Goal: Information Seeking & Learning: Check status

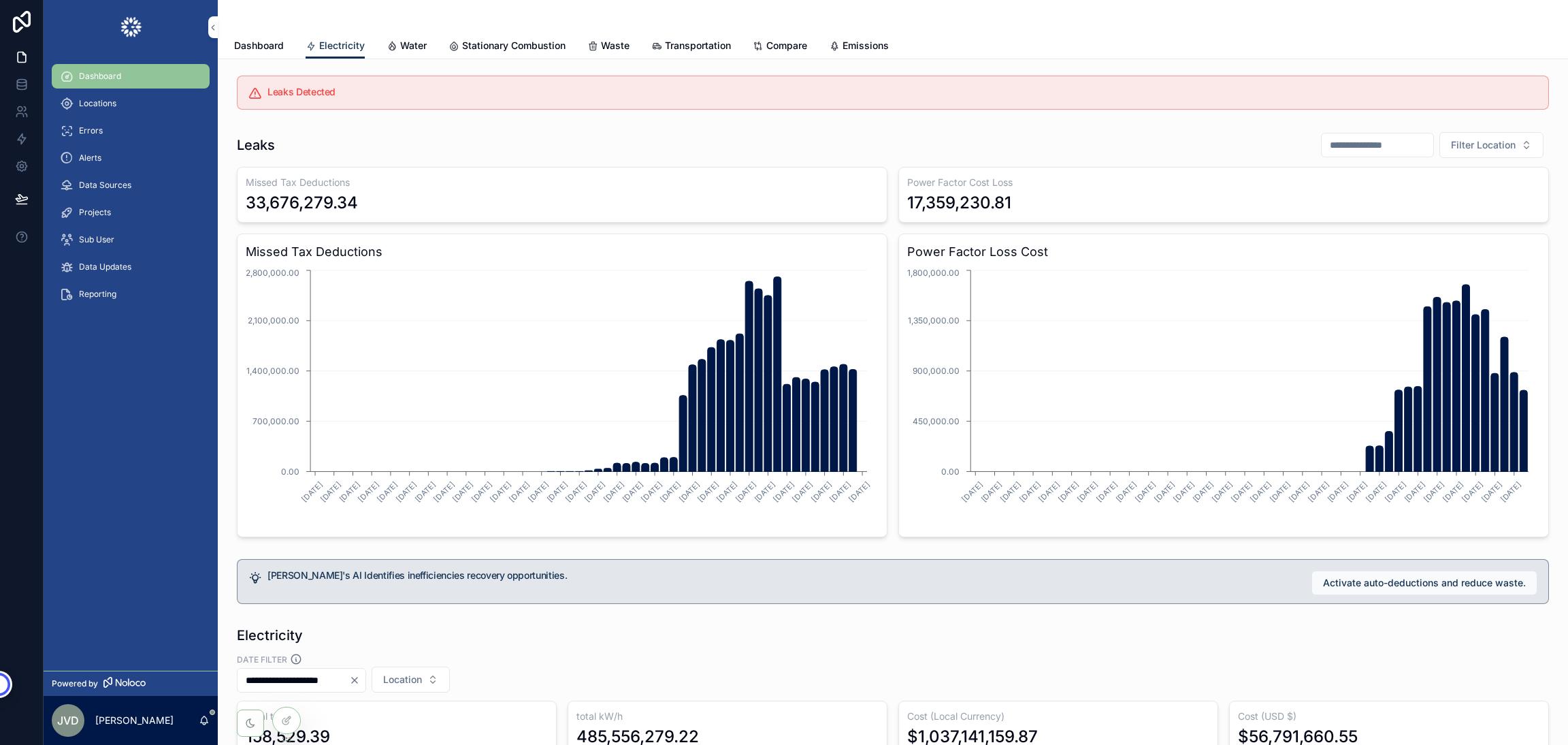
scroll to position [204, 0]
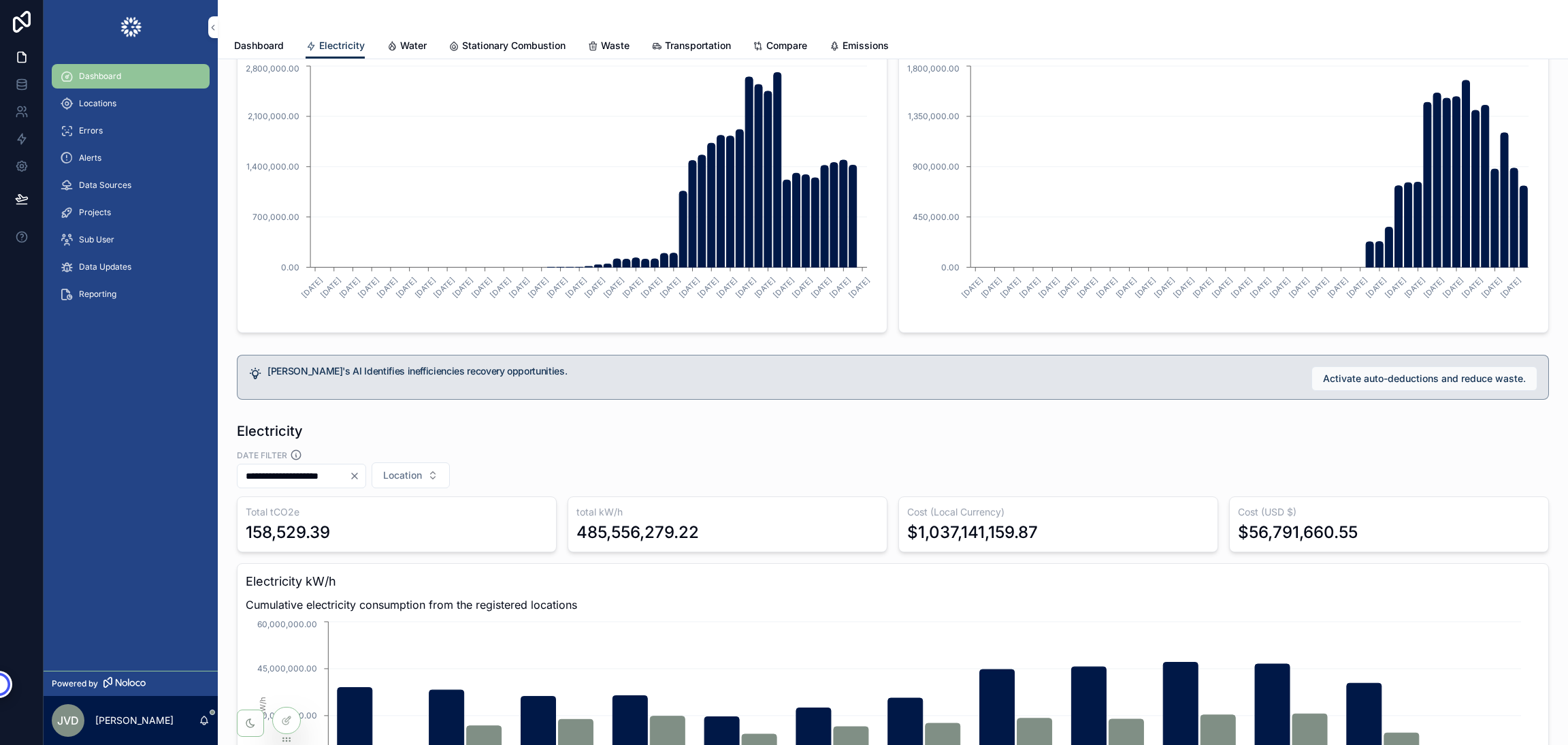
click at [0, 0] on icon at bounding box center [0, 0] width 0 height 0
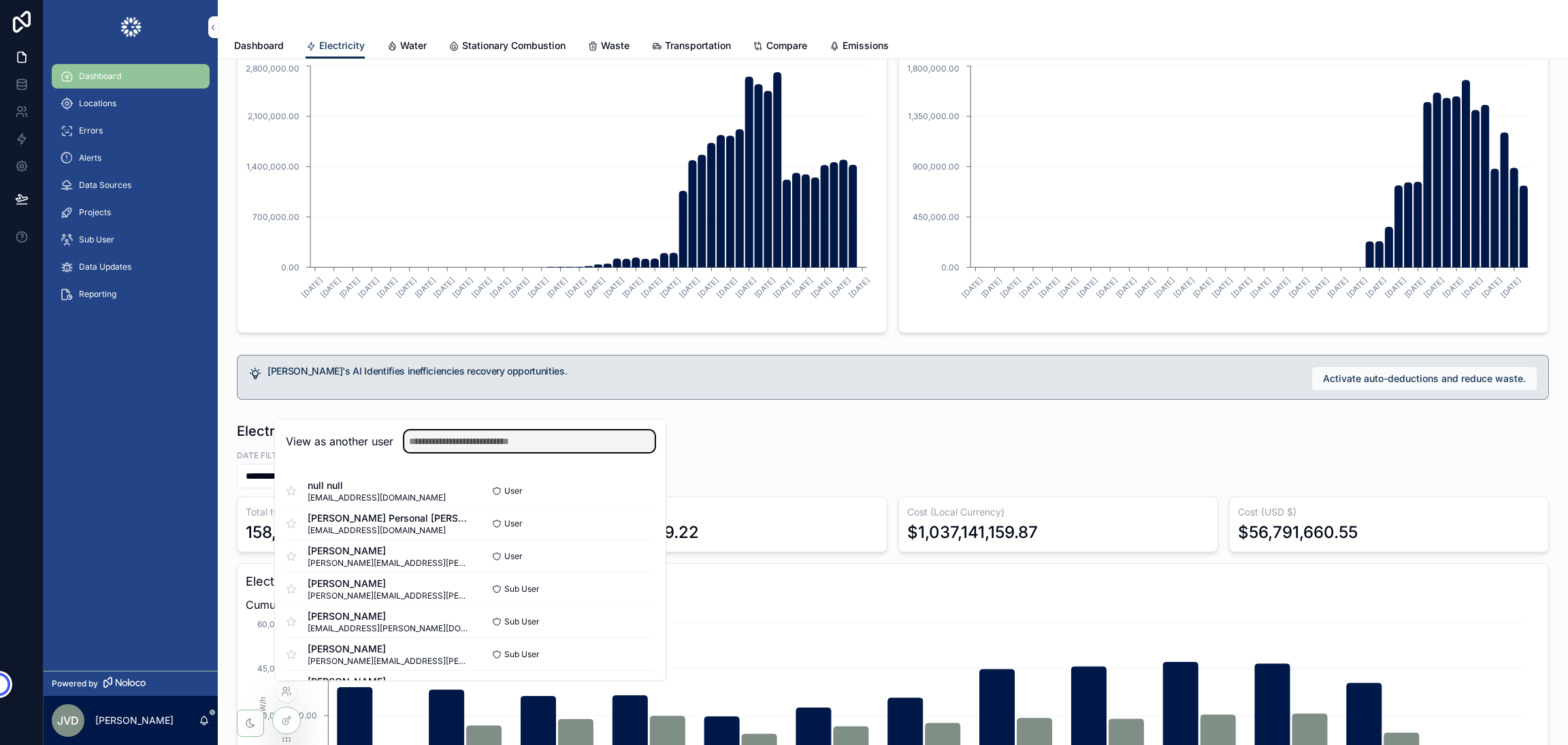
click at [564, 446] on input "text" at bounding box center [529, 441] width 250 height 22
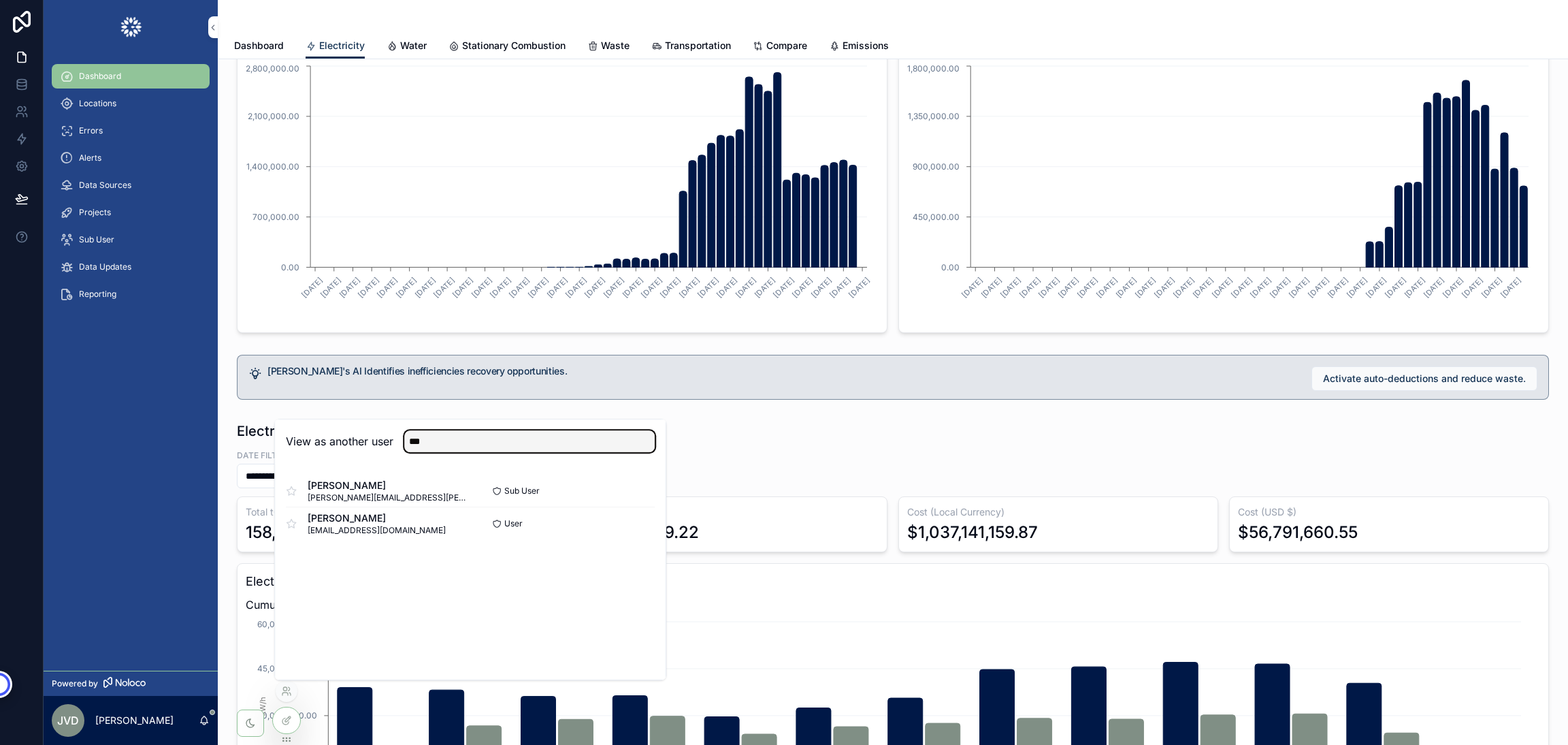
type input "***"
click at [0, 0] on button "Select" at bounding box center [0, 0] width 0 height 0
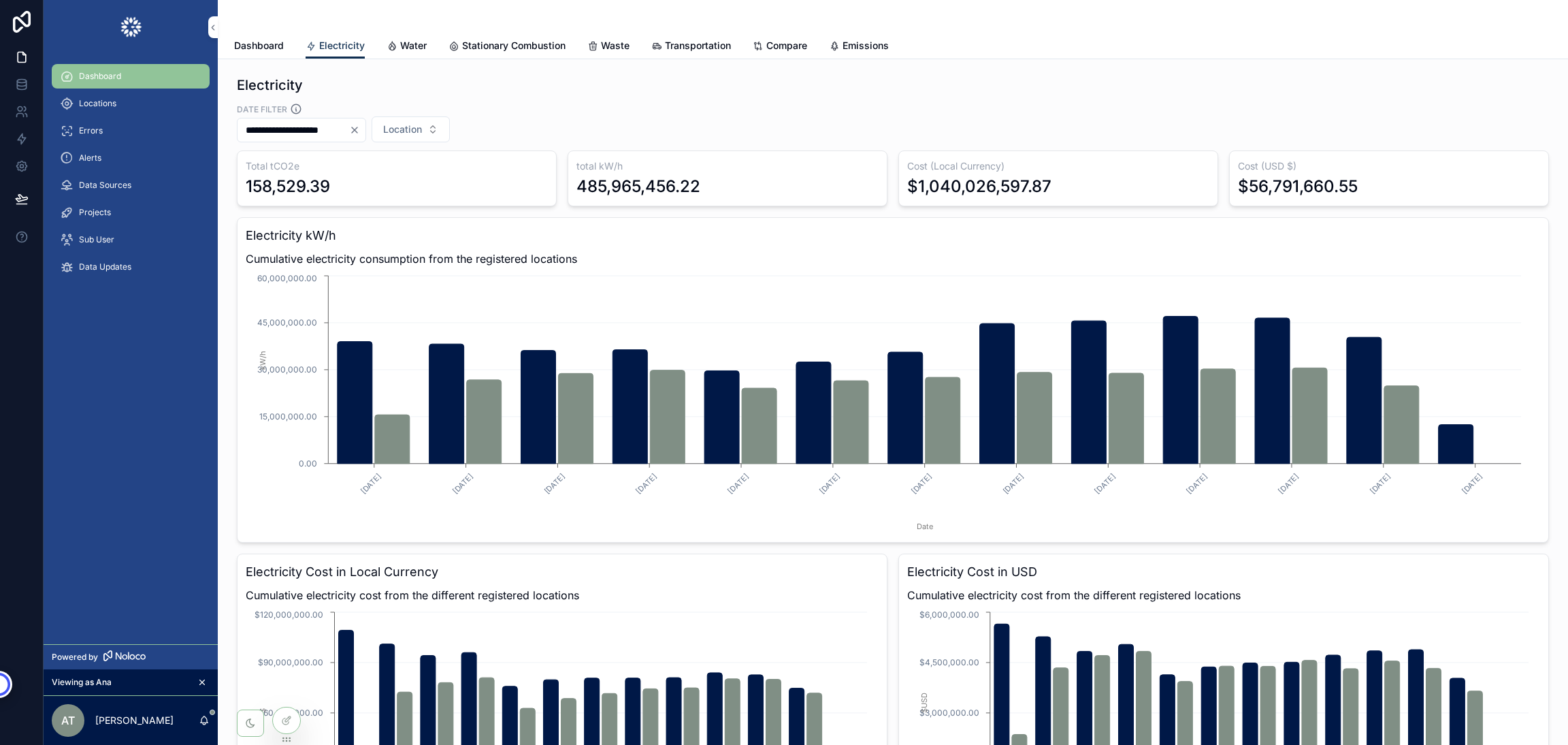
click at [105, 93] on div "Locations" at bounding box center [130, 103] width 142 height 22
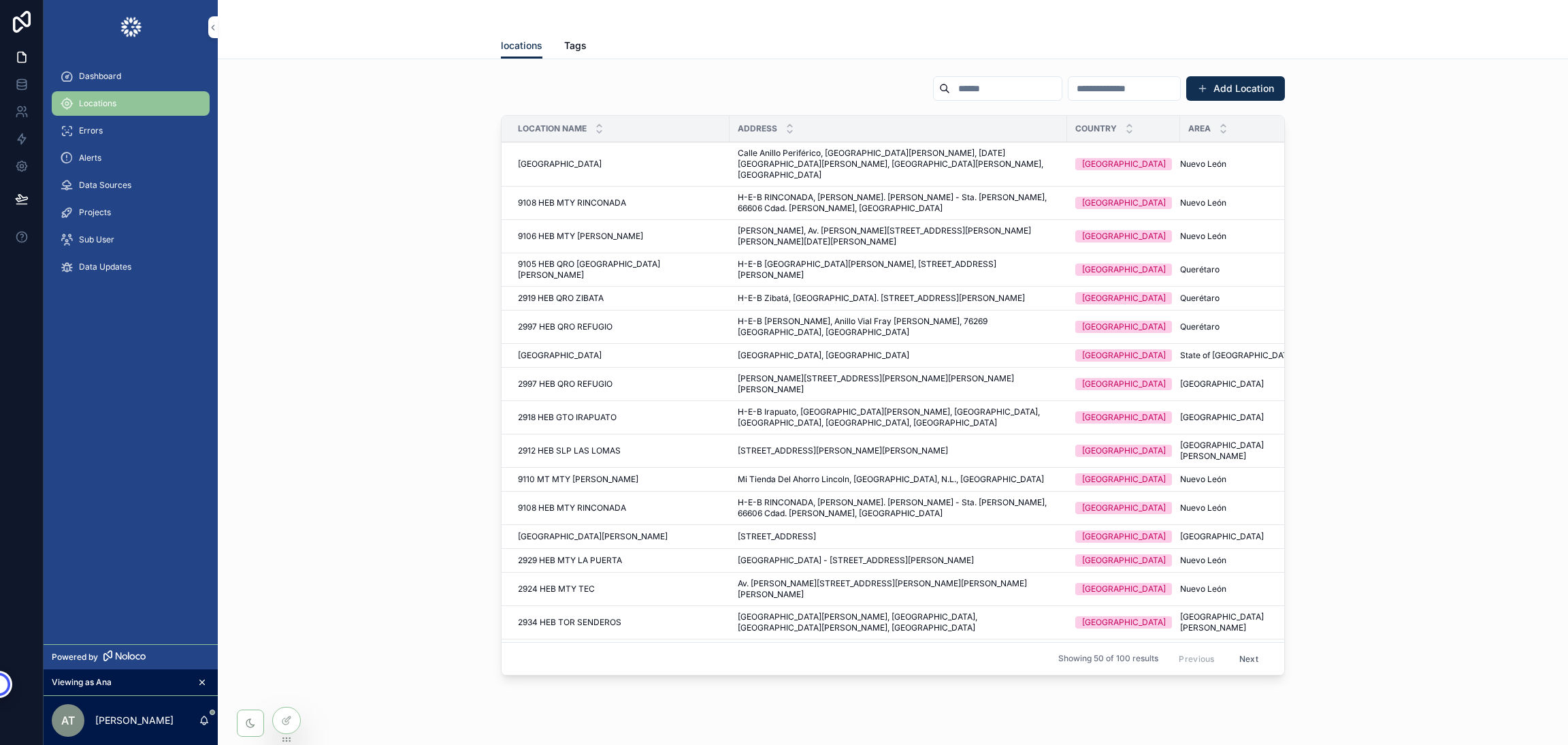
click at [103, 64] on link "Dashboard" at bounding box center [130, 76] width 158 height 24
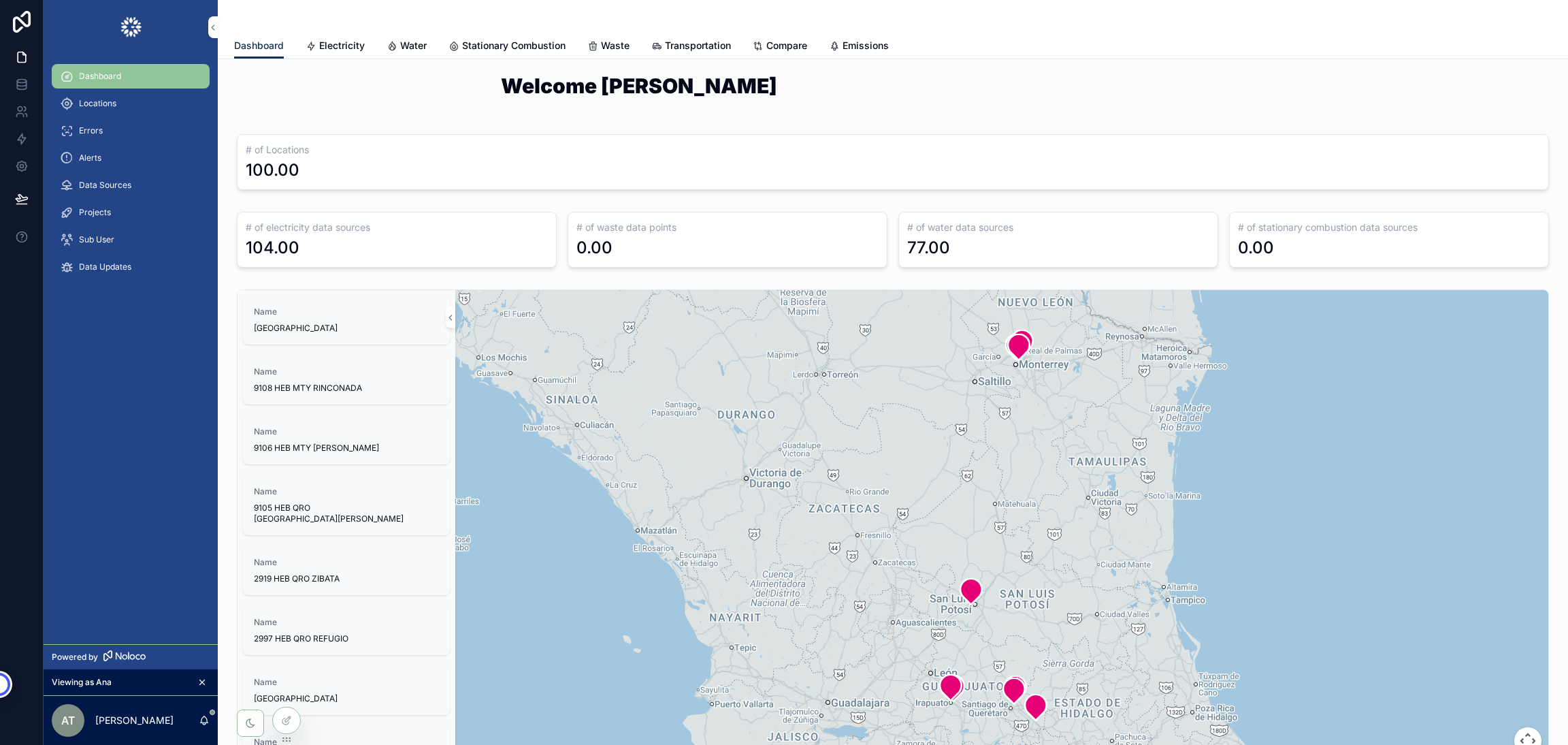
click at [325, 49] on span "Electricity" at bounding box center [342, 46] width 45 height 14
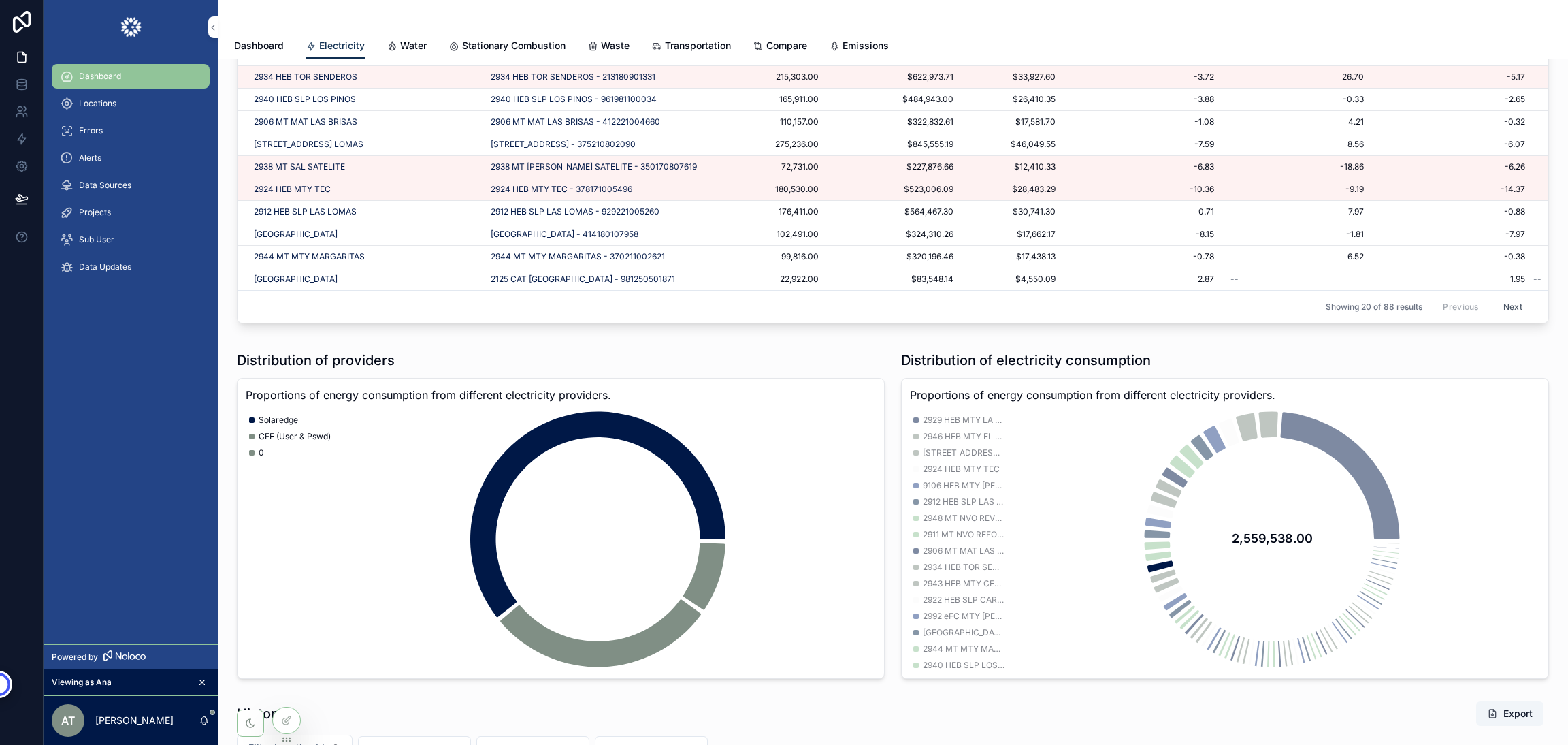
scroll to position [1430, 0]
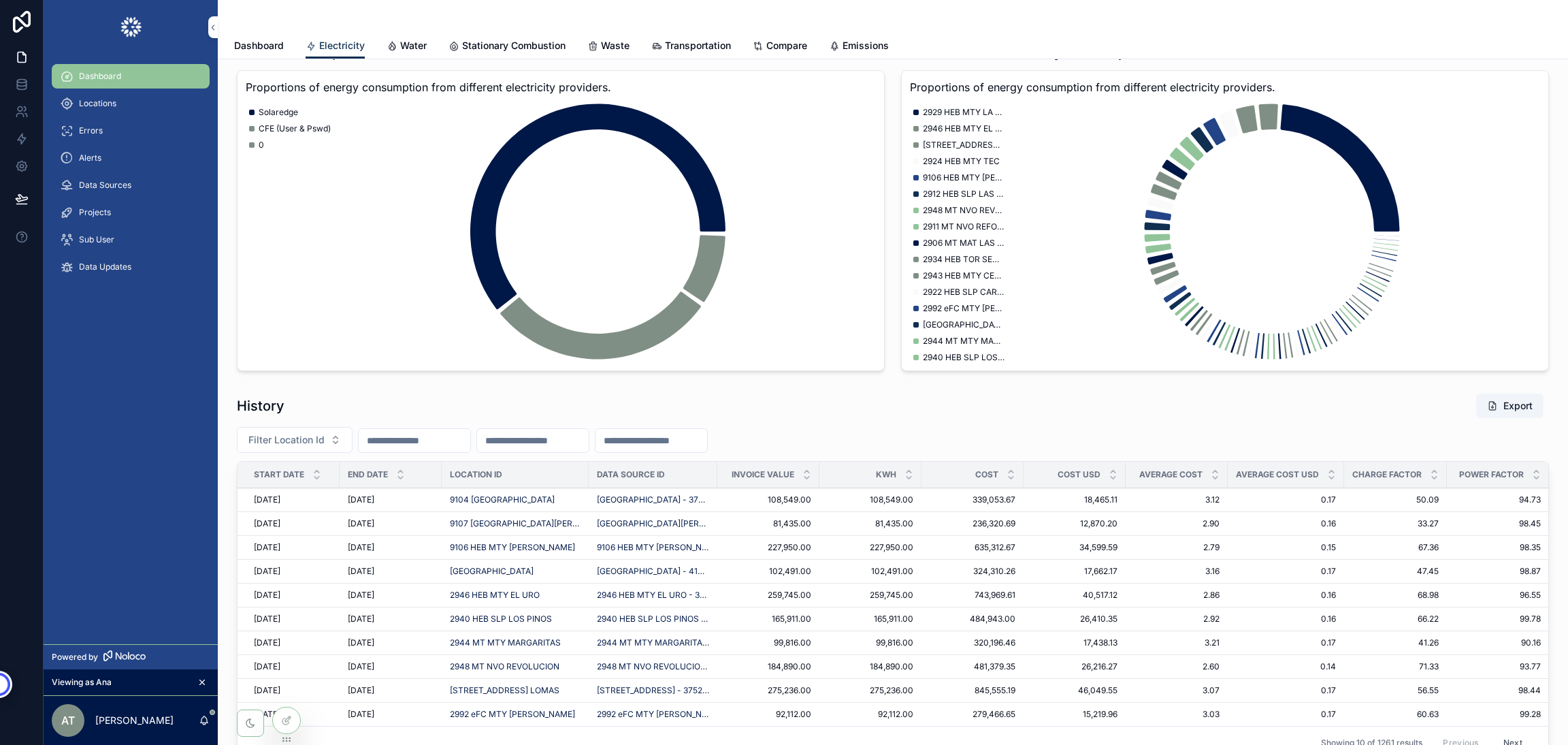
click at [99, 103] on span "Locations" at bounding box center [97, 103] width 37 height 11
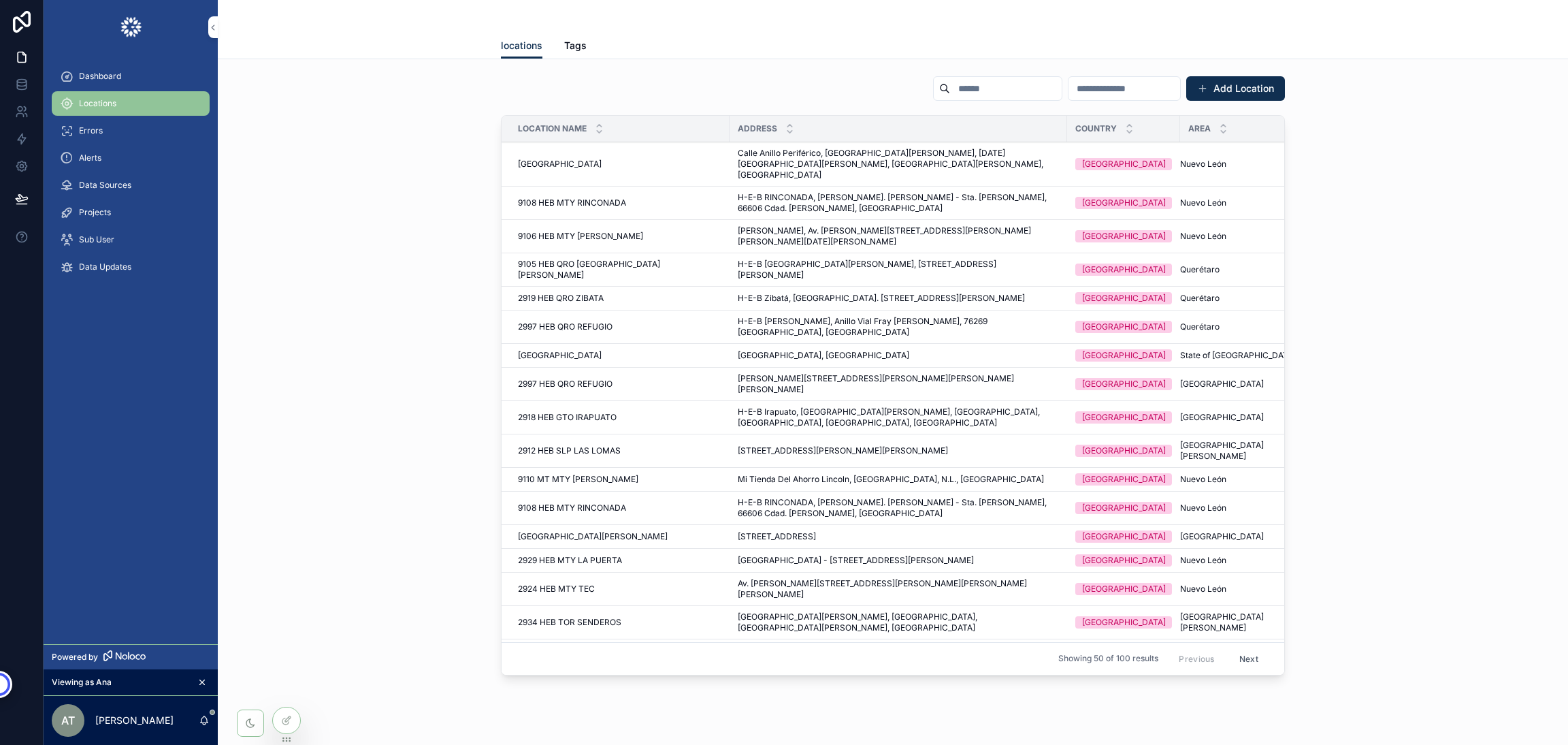
click at [566, 47] on span "Tags" at bounding box center [575, 46] width 23 height 14
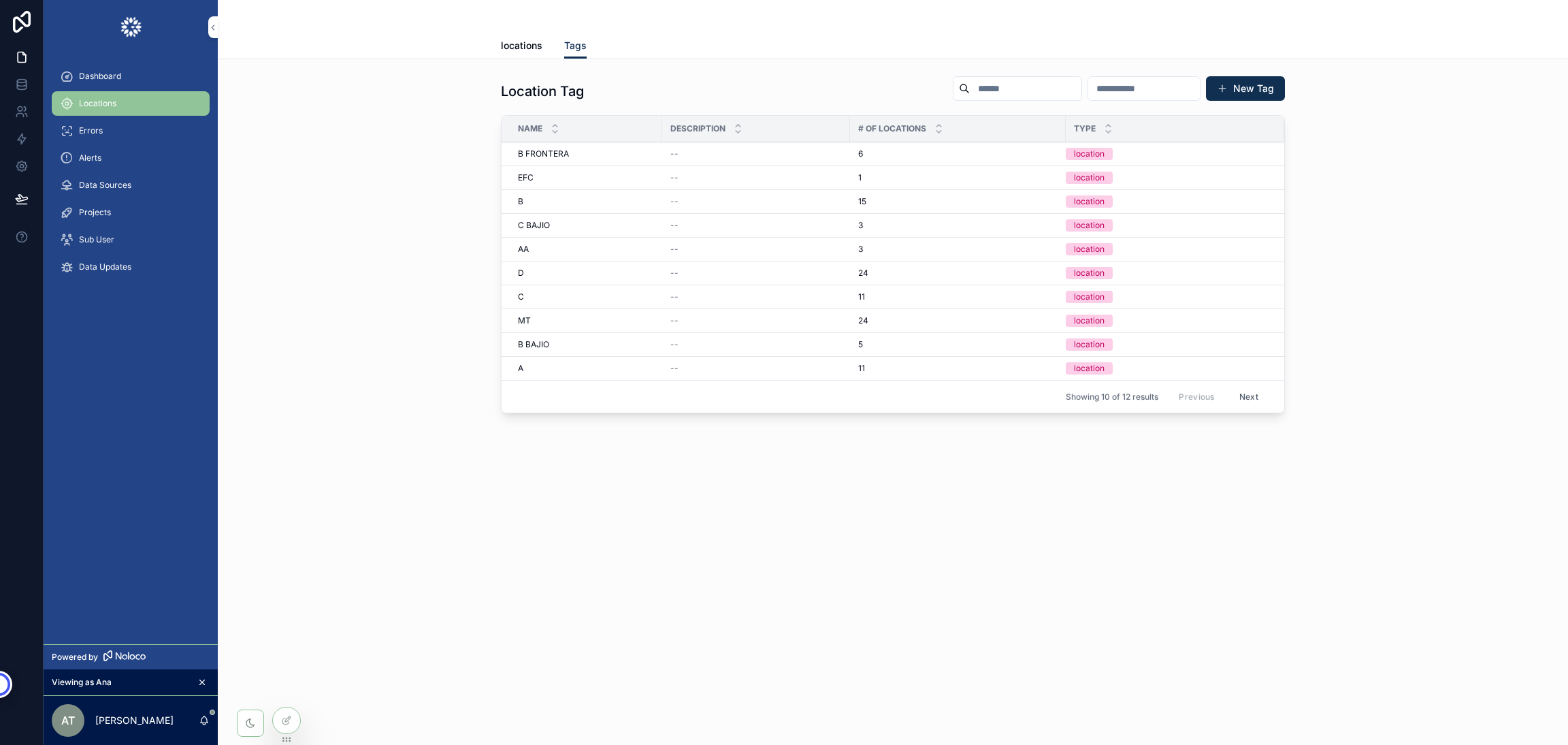
click at [865, 275] on span "24" at bounding box center [863, 273] width 10 height 11
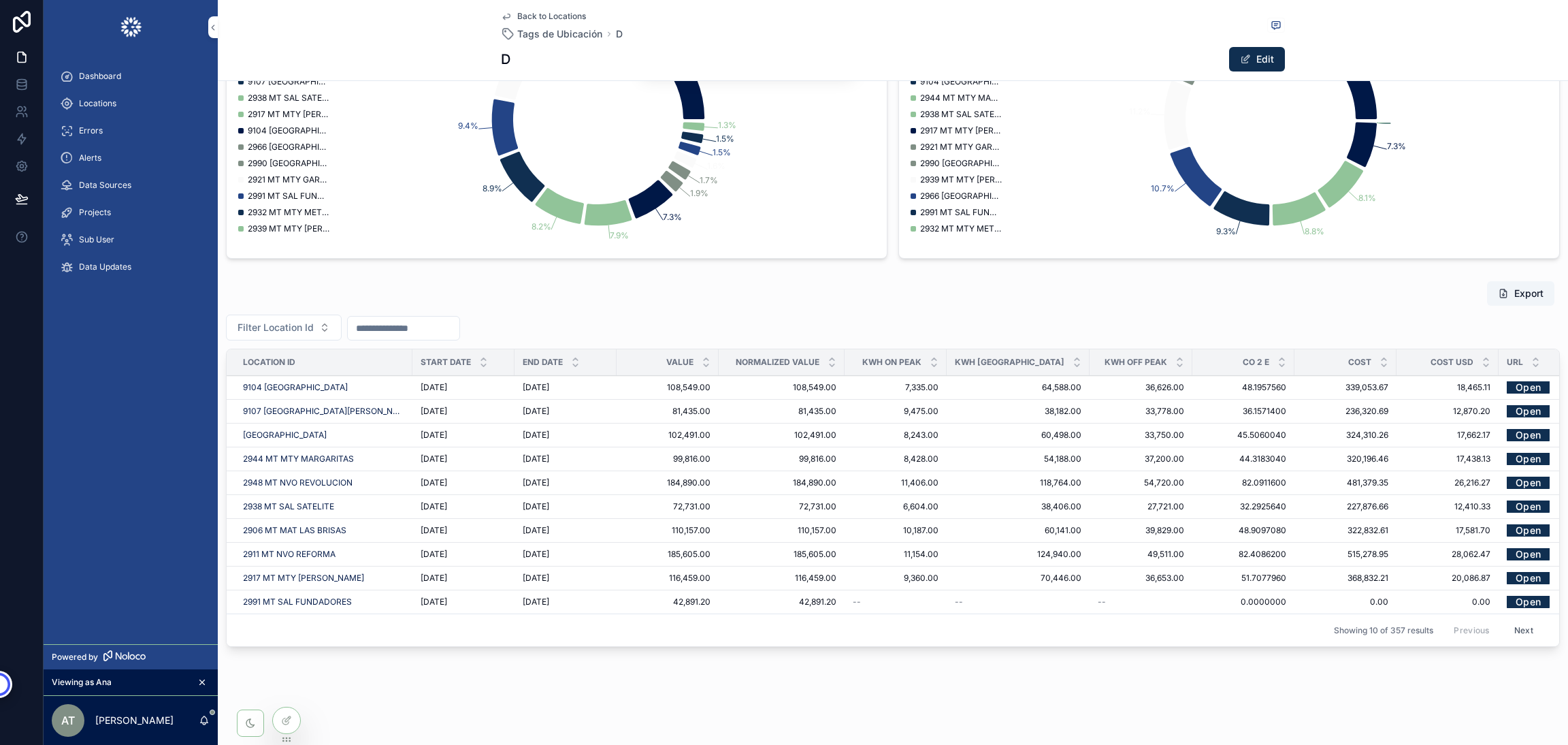
click at [86, 78] on span "Dashboard" at bounding box center [100, 76] width 42 height 11
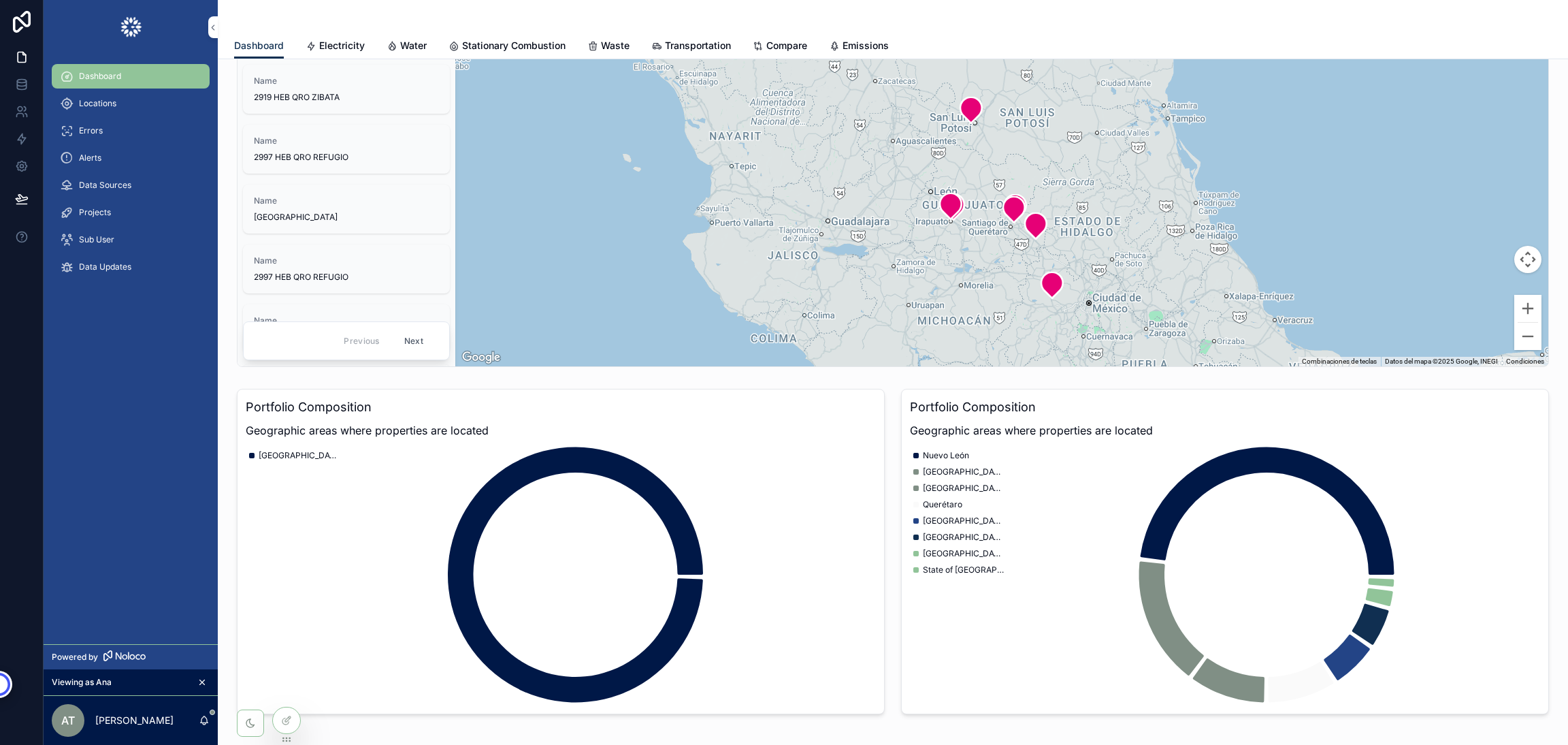
scroll to position [565, 0]
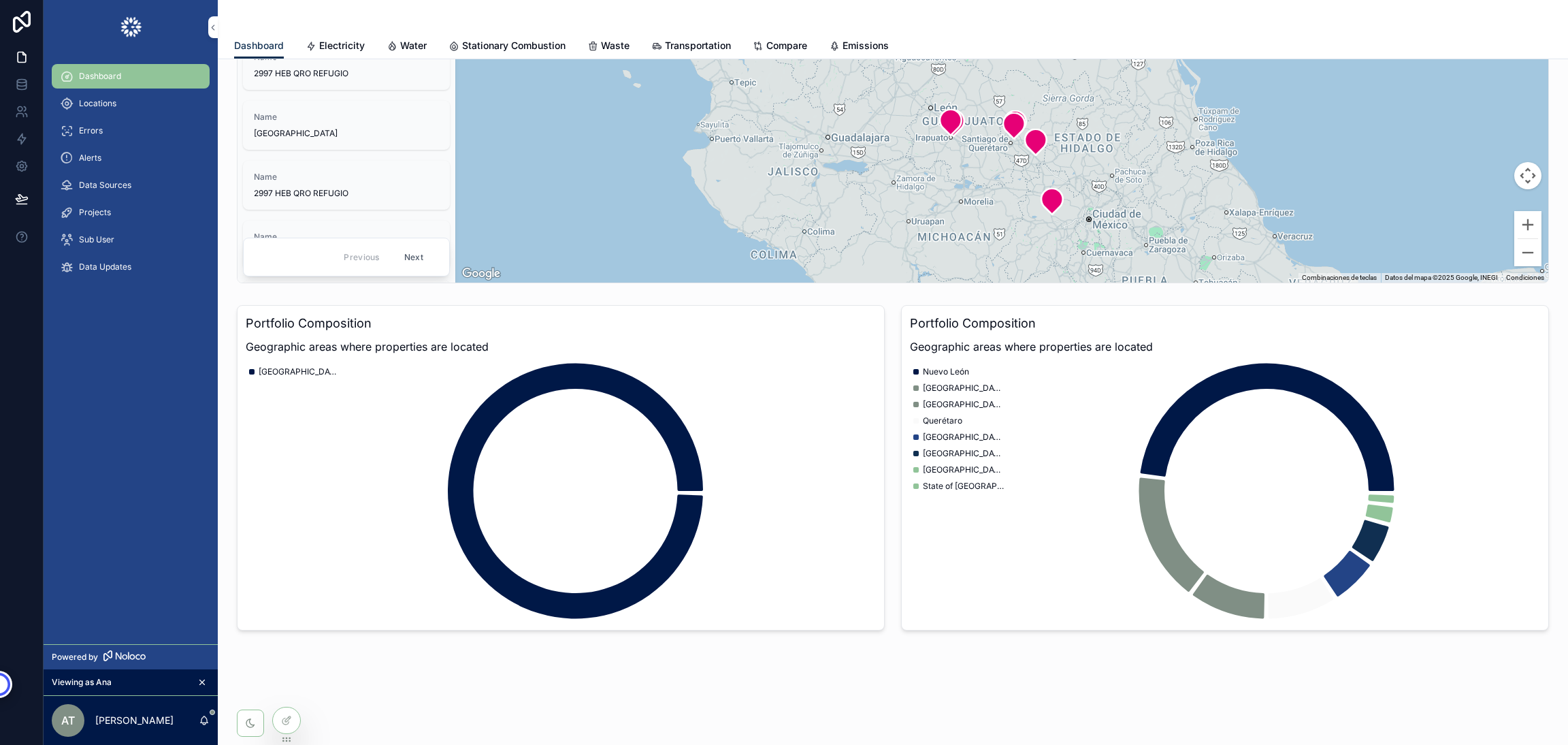
click at [328, 47] on span "Electricity" at bounding box center [342, 46] width 45 height 14
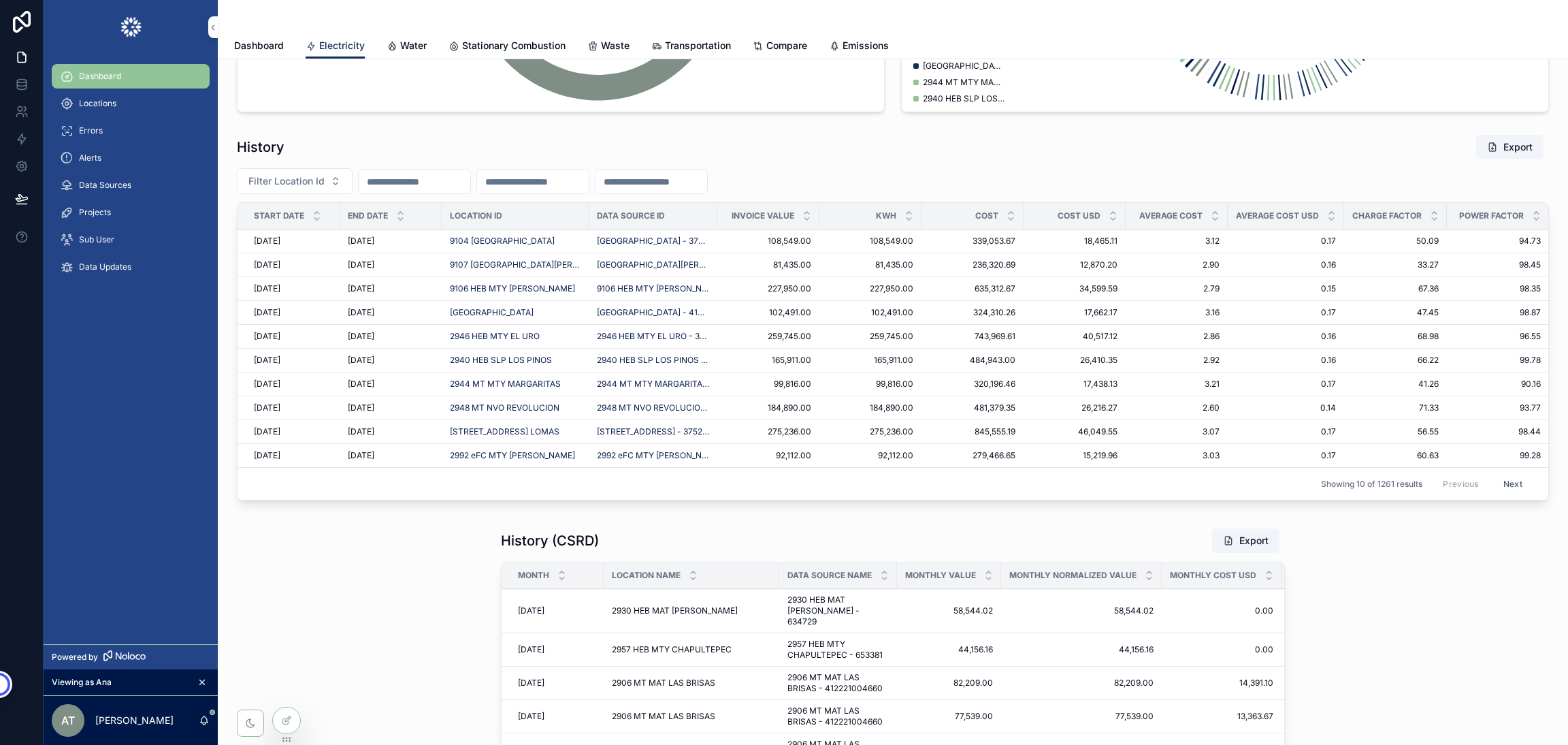
scroll to position [1737, 0]
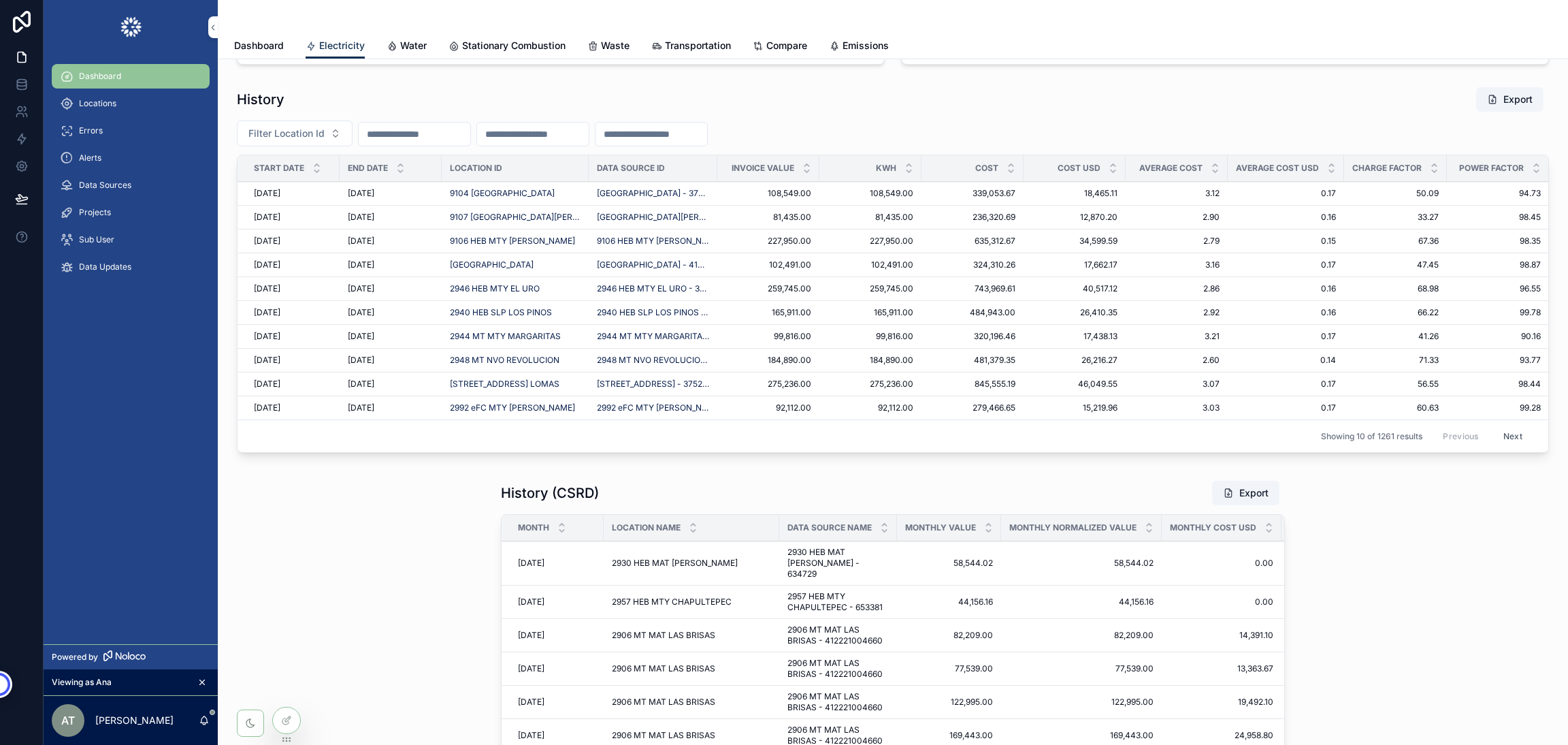
click at [381, 143] on input "scrollable content" at bounding box center [414, 134] width 111 height 19
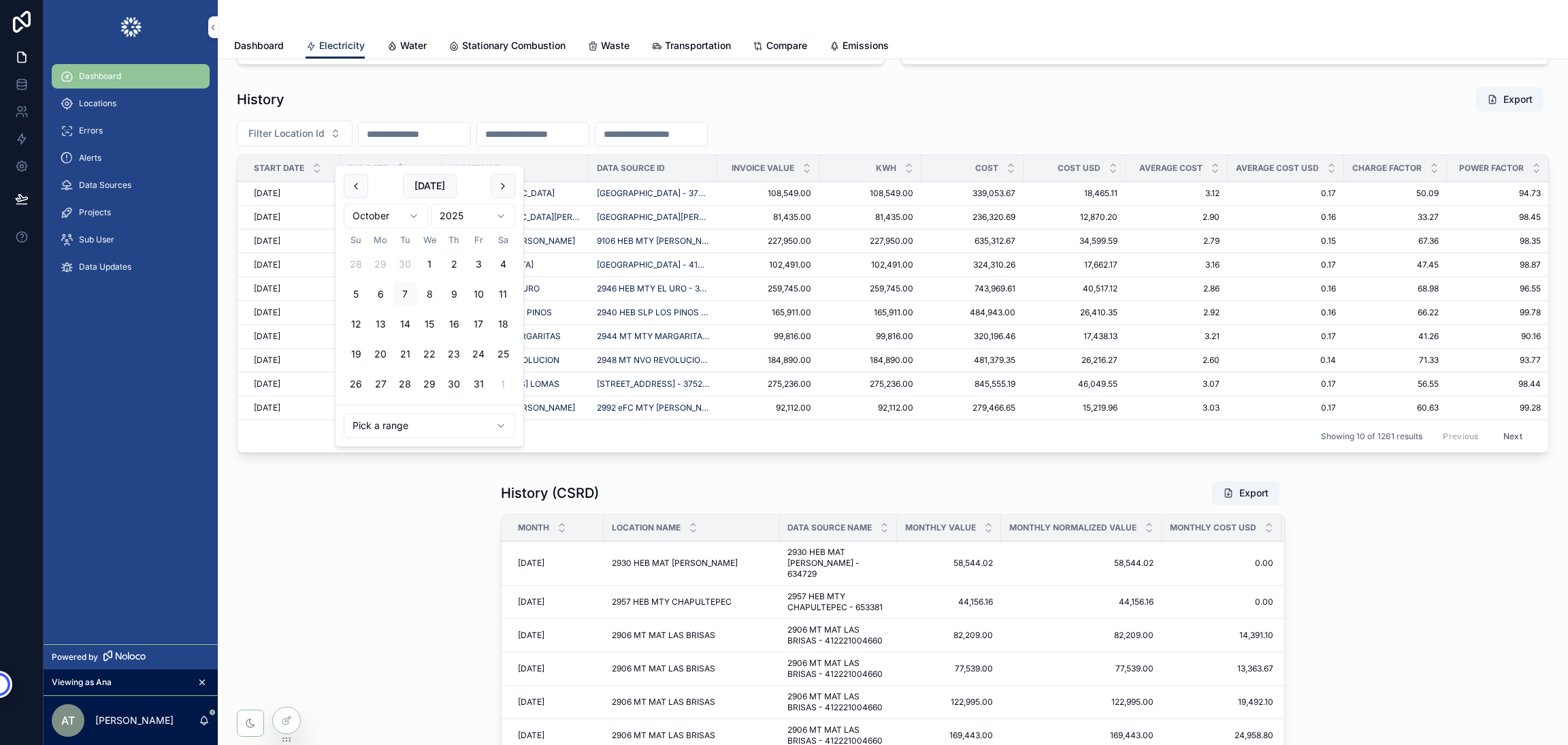
click at [353, 185] on button "scrollable content" at bounding box center [356, 186] width 24 height 24
click at [379, 259] on button "1" at bounding box center [381, 265] width 24 height 24
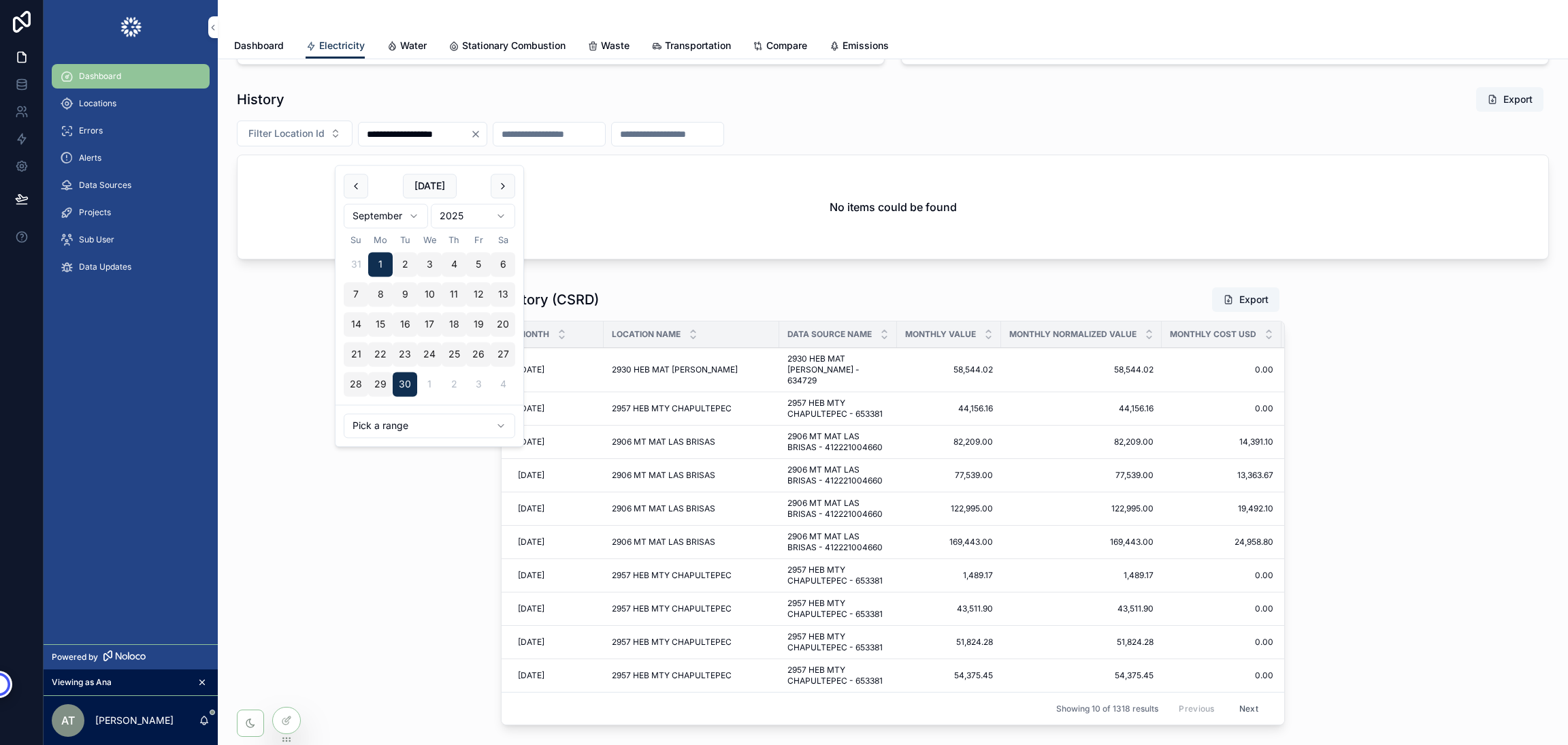
type input "**********"
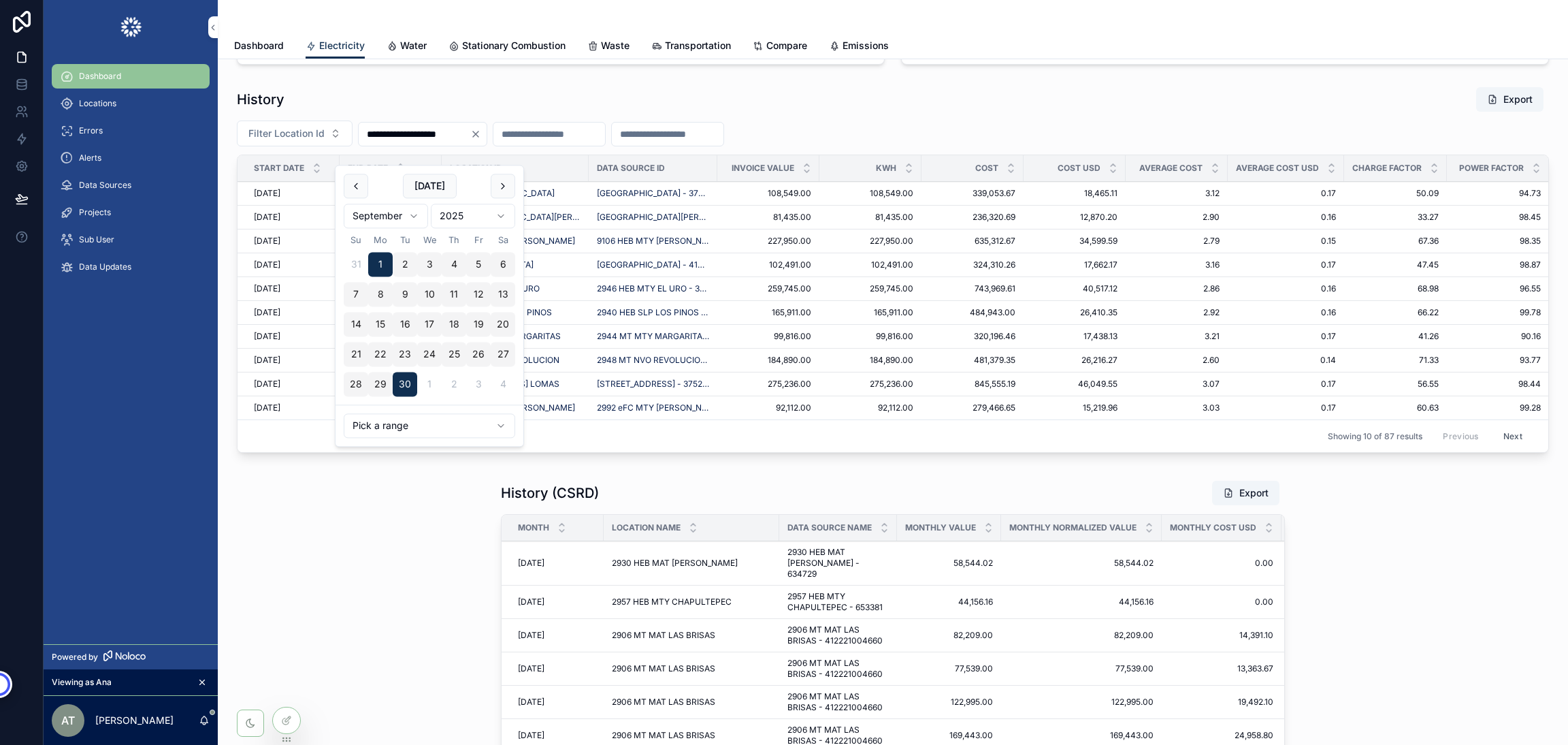
click at [1437, 621] on div "History (CSRD) Export Month Location Name Data Source Name Monthly Value Monthl…" at bounding box center [893, 703] width 1328 height 455
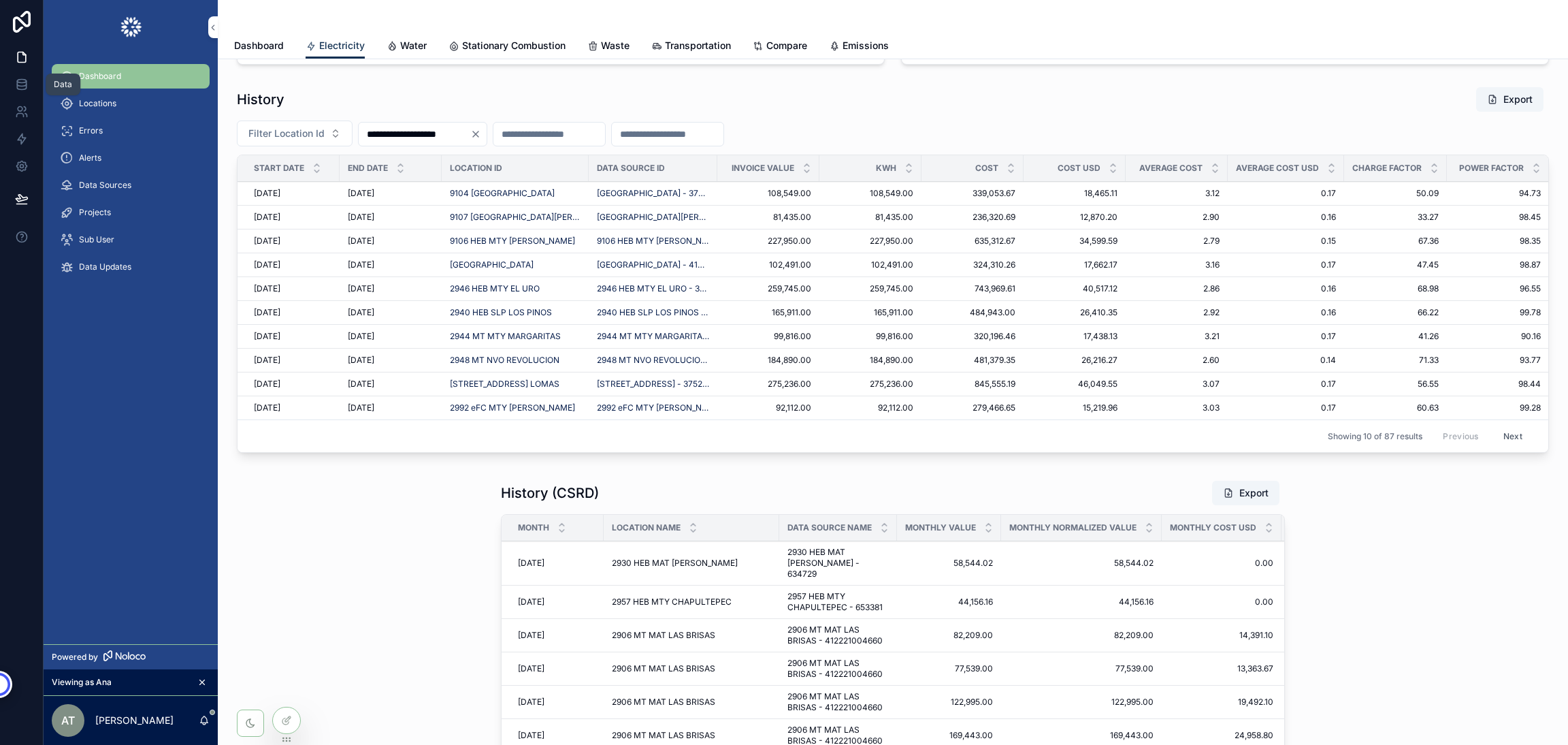
click at [23, 85] on icon at bounding box center [22, 84] width 14 height 14
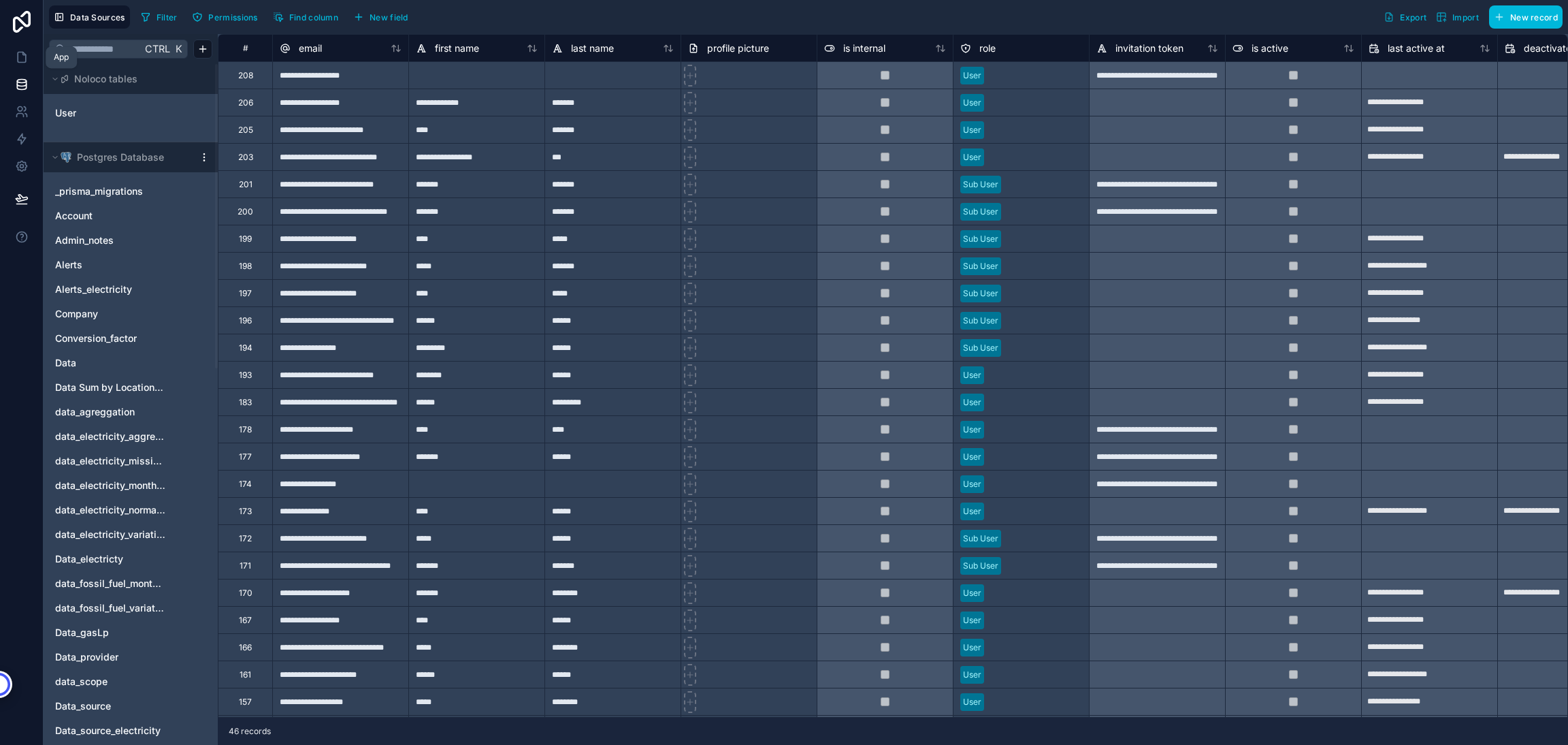
click at [24, 53] on icon at bounding box center [21, 57] width 8 height 10
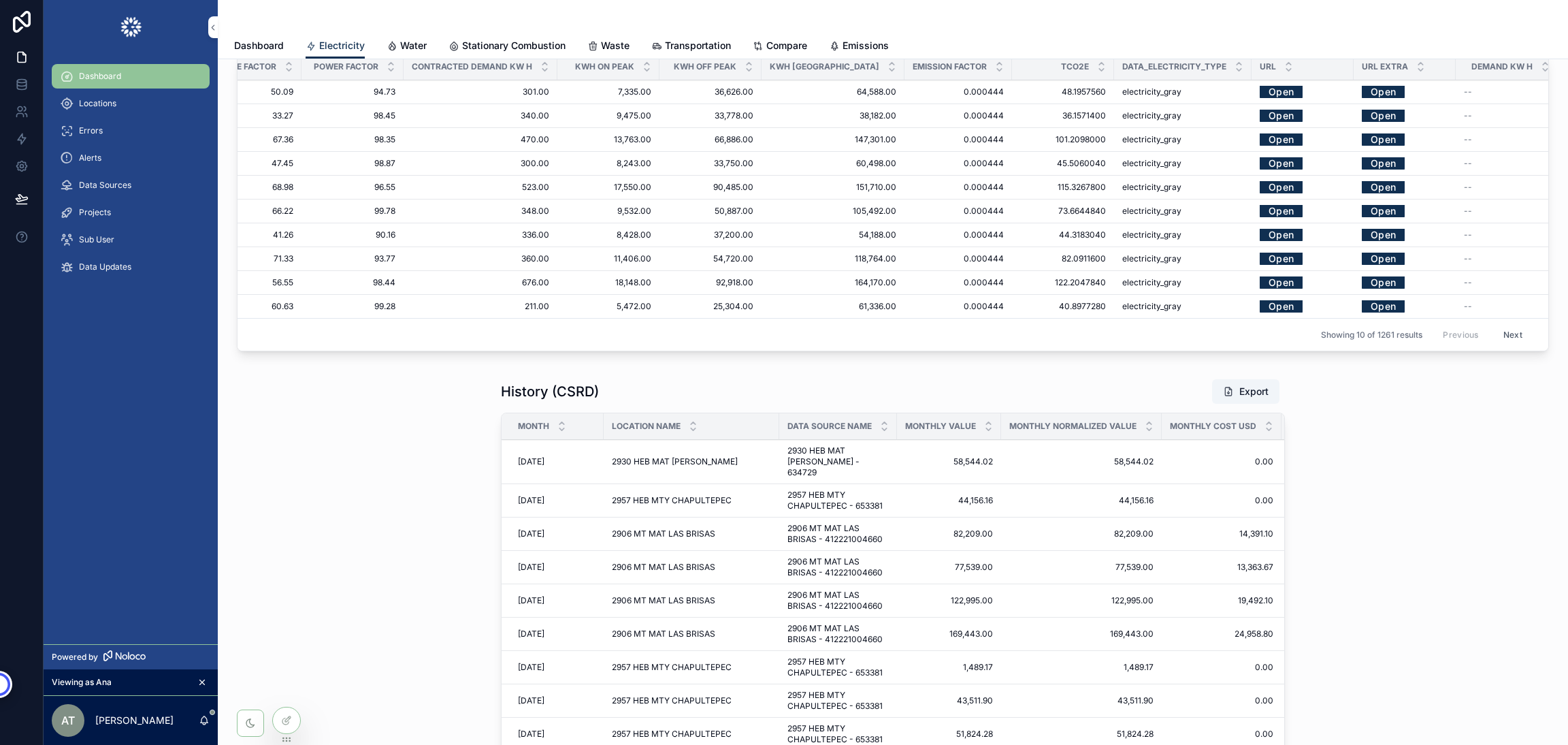
scroll to position [0, 1232]
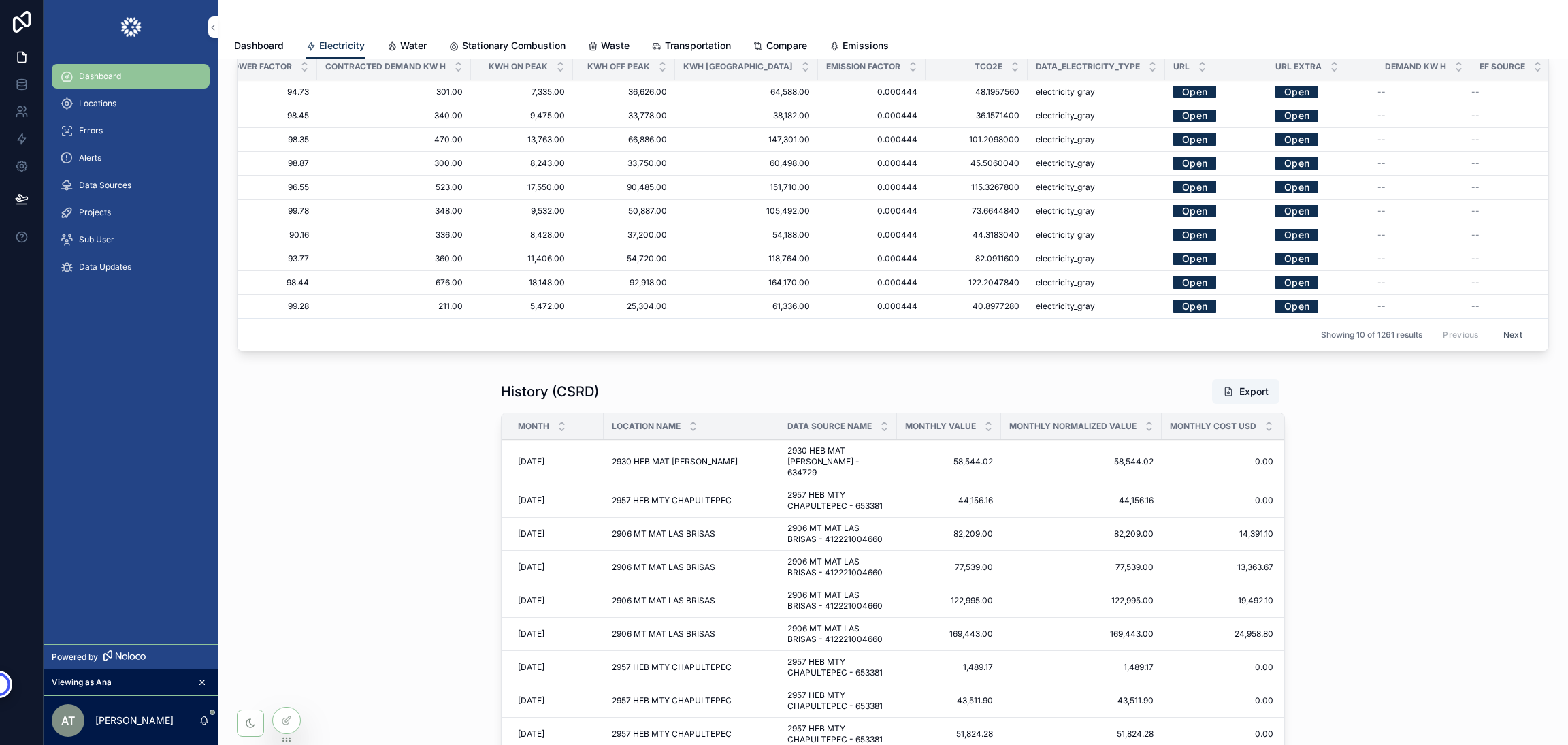
click at [1494, 345] on button "Next" at bounding box center [1513, 335] width 38 height 21
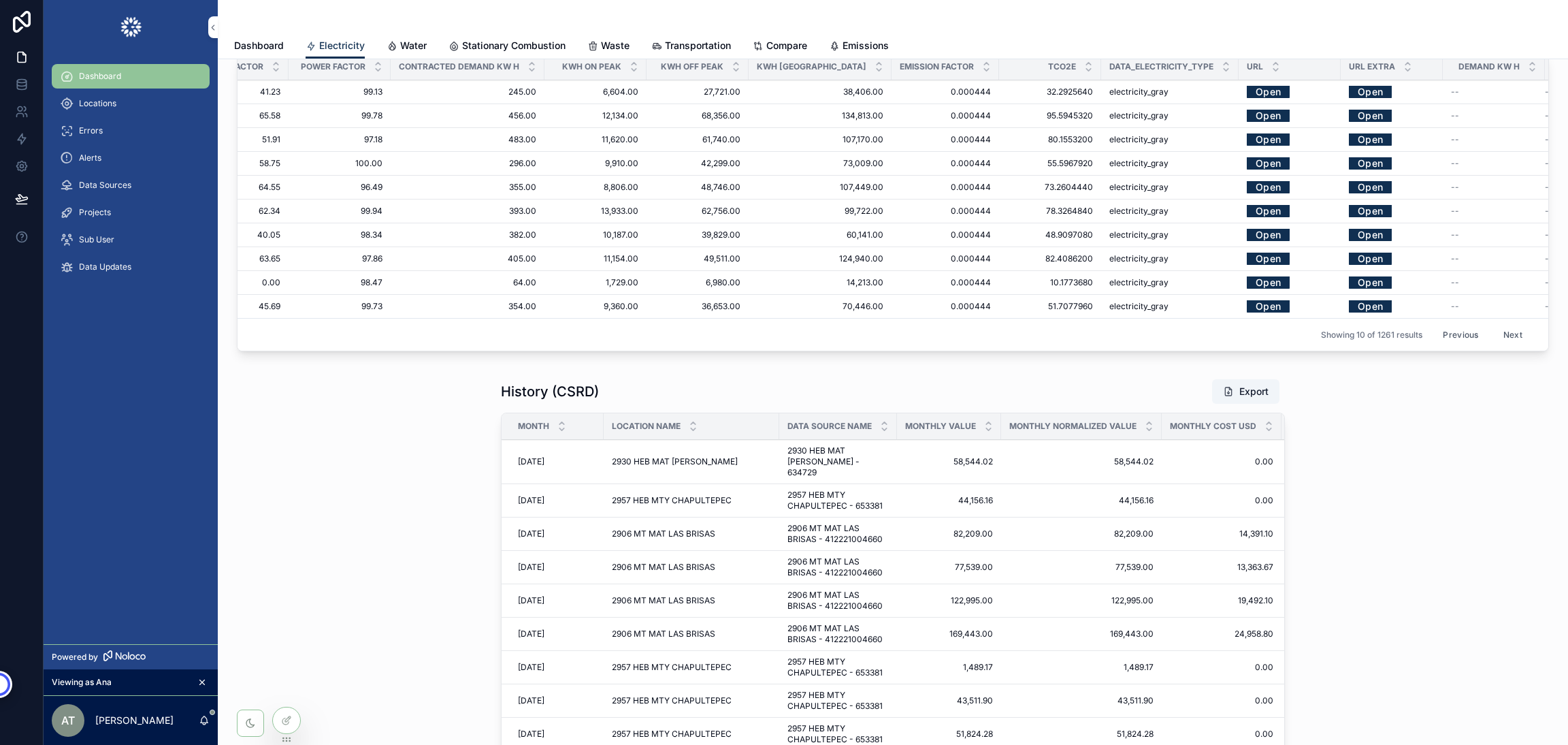
scroll to position [0, 1232]
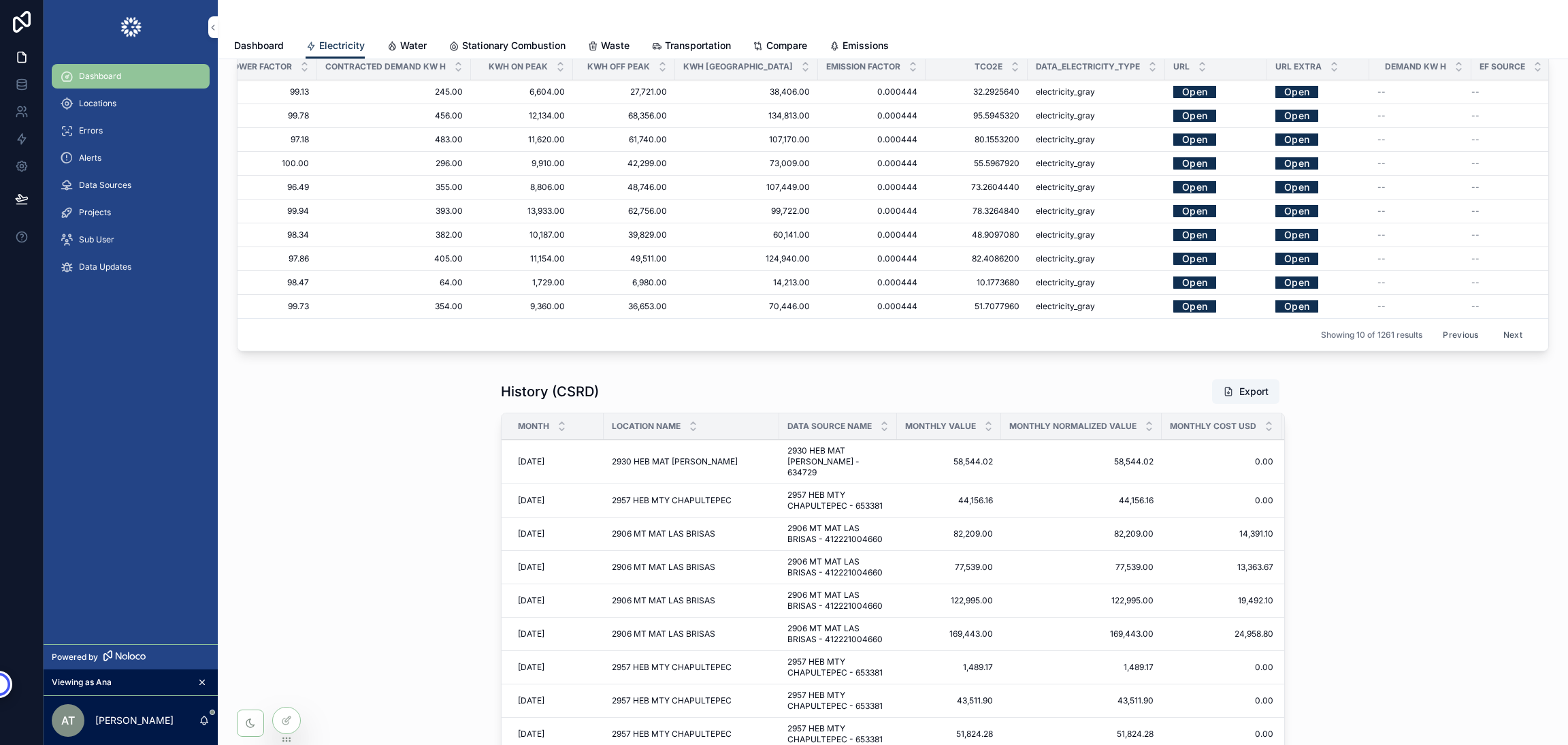
click at [104, 265] on span "Data Updates" at bounding box center [105, 267] width 52 height 11
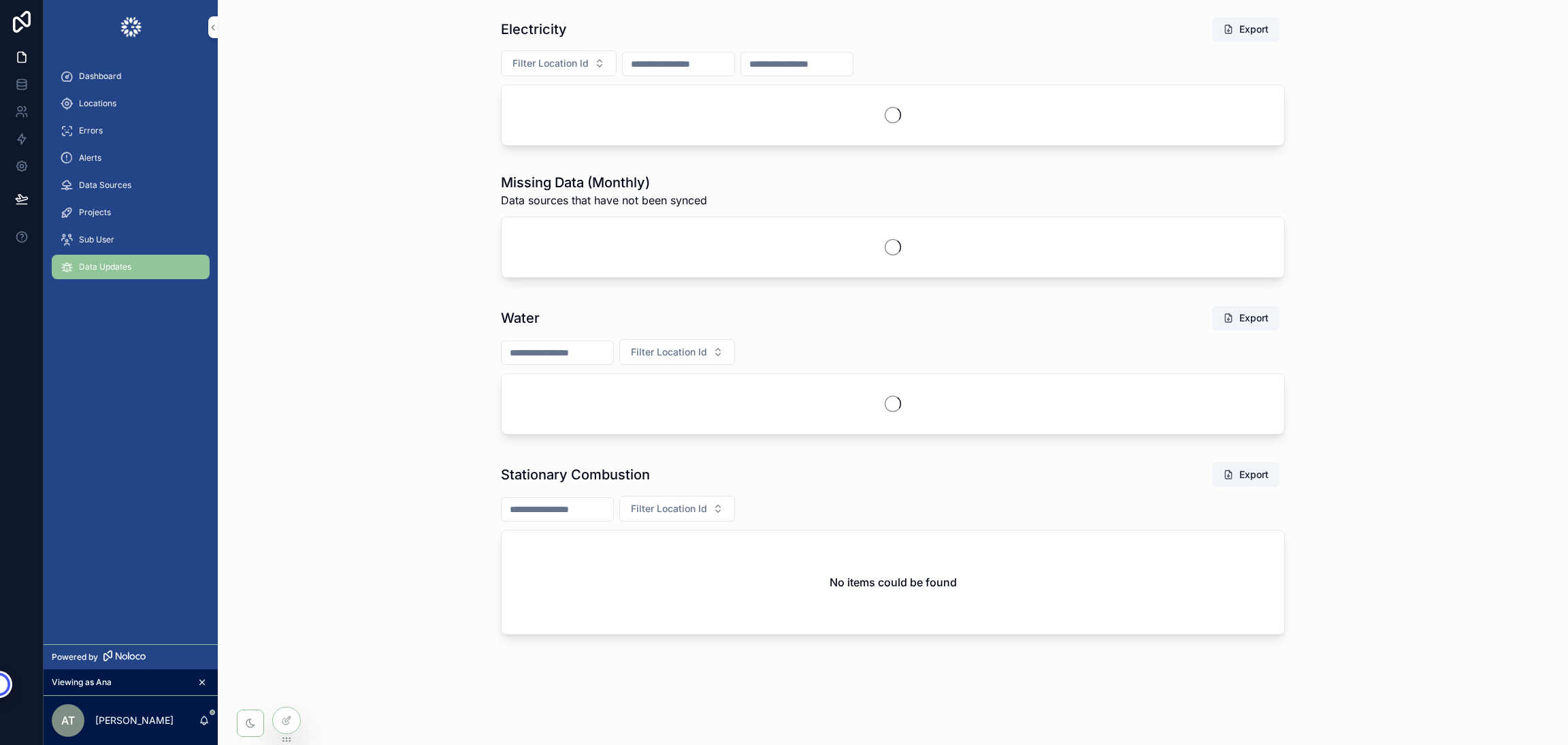
click at [84, 156] on span "Alerts" at bounding box center [90, 158] width 23 height 11
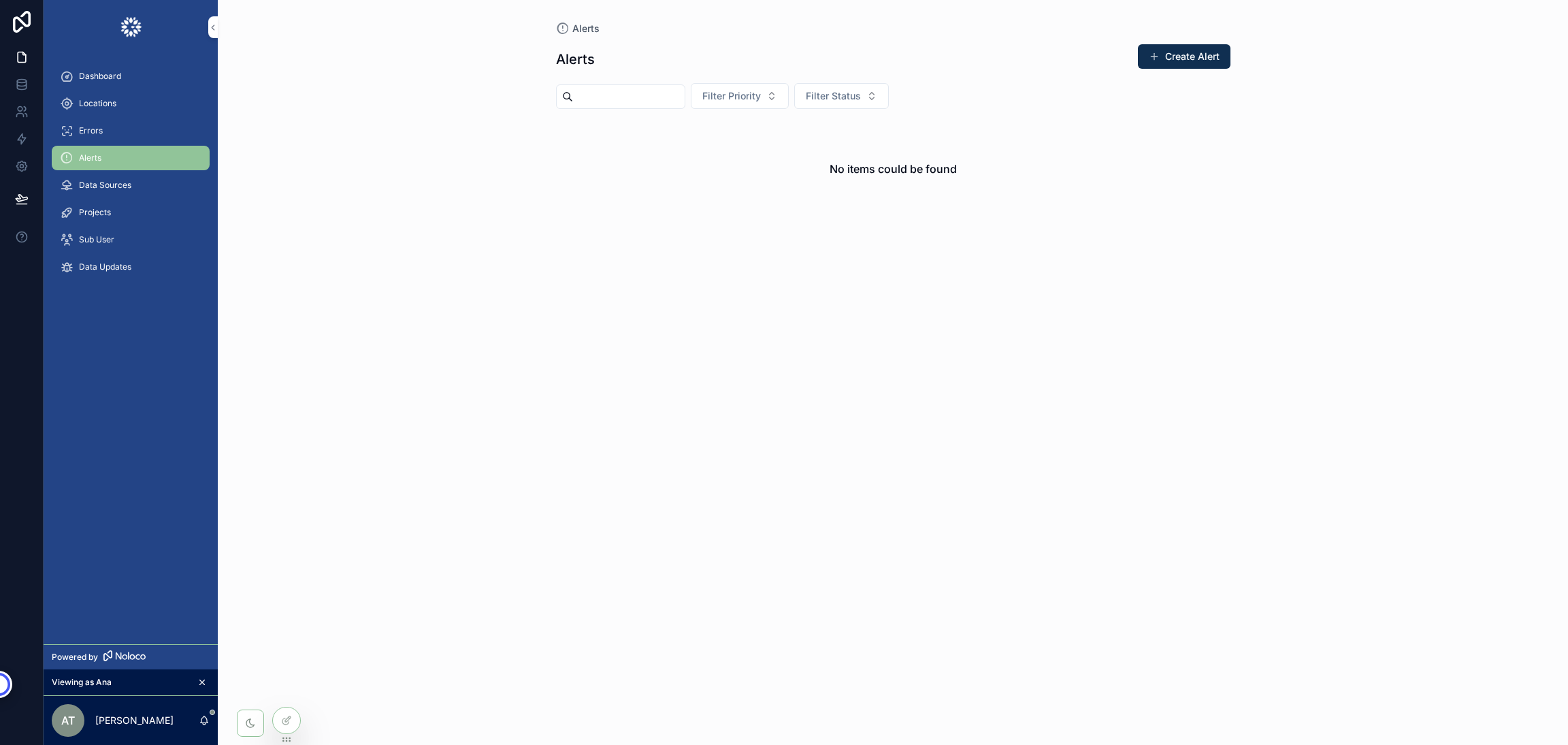
click at [83, 126] on span "Errors" at bounding box center [90, 130] width 24 height 11
